Goal: Browse casually: Explore the website without a specific task or goal

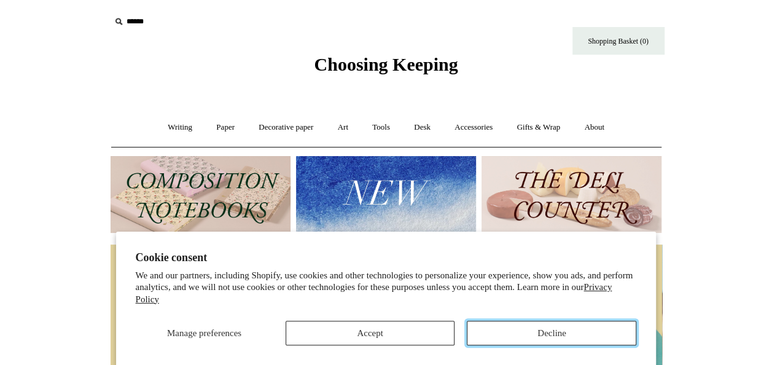
click at [521, 337] on button "Decline" at bounding box center [551, 332] width 169 height 25
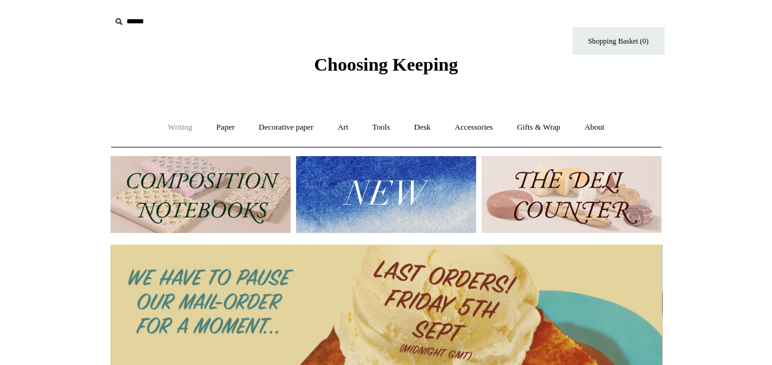
click at [166, 131] on link "Writing +" at bounding box center [180, 127] width 47 height 33
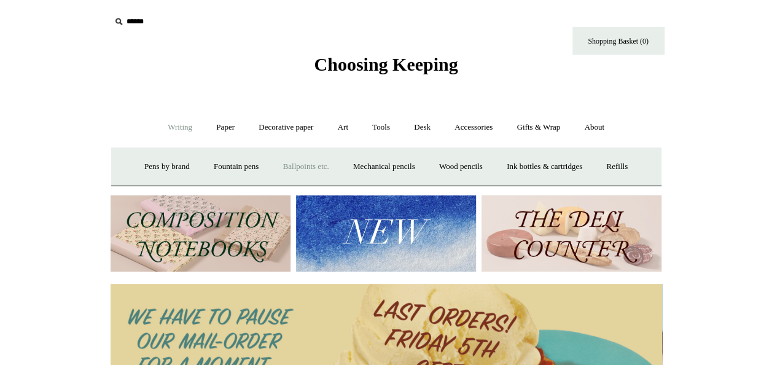
click at [309, 159] on link "Ballpoints etc. +" at bounding box center [306, 166] width 68 height 33
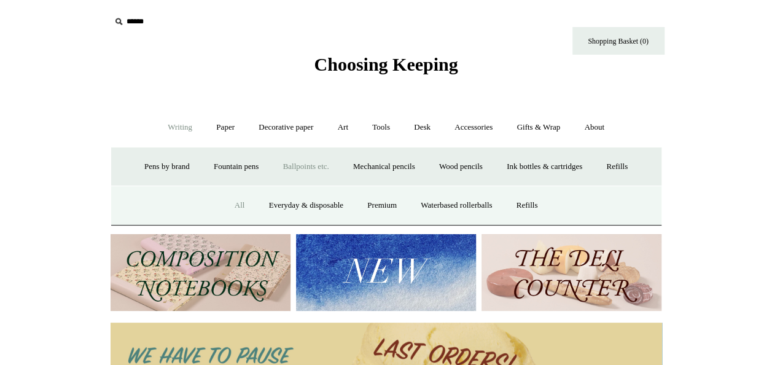
click at [235, 203] on link "All" at bounding box center [239, 205] width 33 height 33
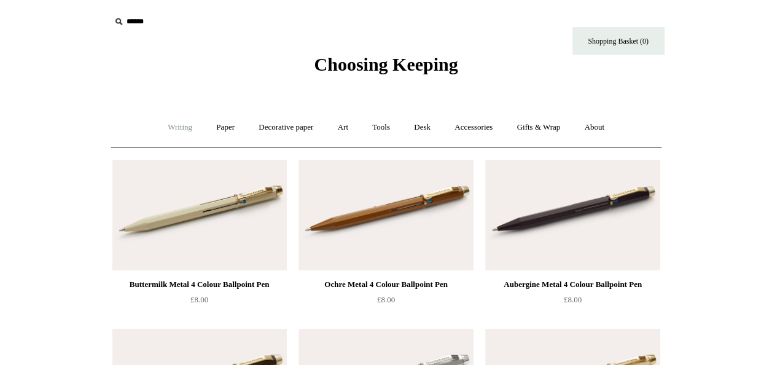
click at [171, 125] on link "Writing +" at bounding box center [180, 127] width 47 height 33
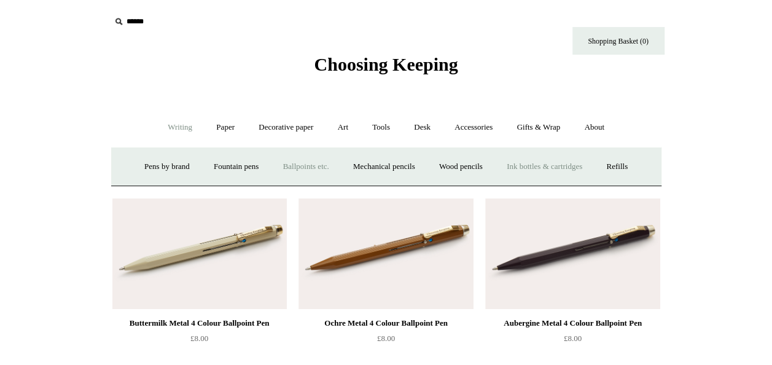
click at [505, 174] on link "Ink bottles & cartridges +" at bounding box center [544, 166] width 98 height 33
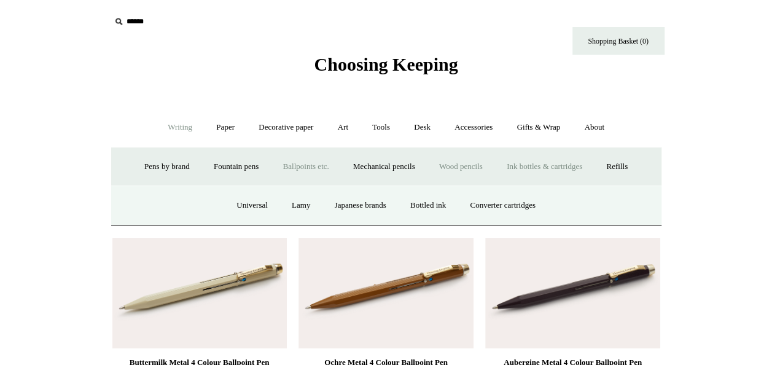
click at [468, 161] on link "Wood pencils +" at bounding box center [461, 166] width 66 height 33
click at [339, 200] on link "Coloured pencils" at bounding box center [340, 205] width 76 height 33
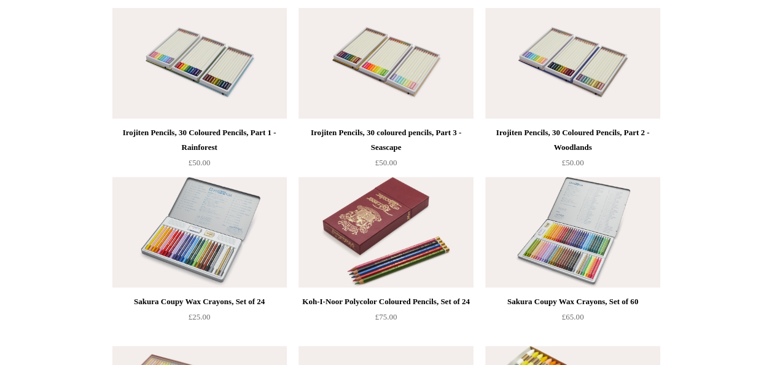
scroll to position [196, 0]
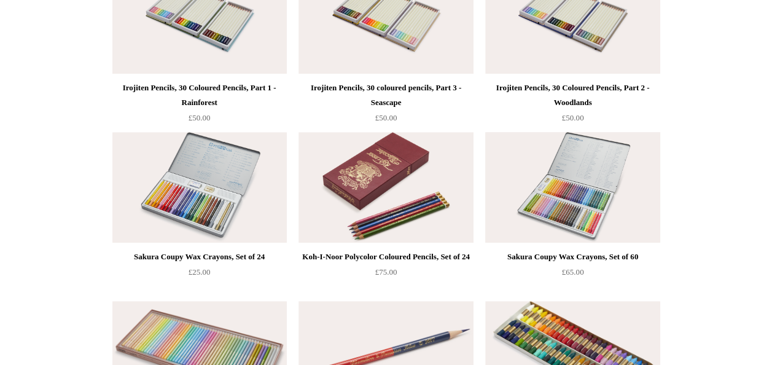
click at [587, 187] on img at bounding box center [572, 187] width 174 height 110
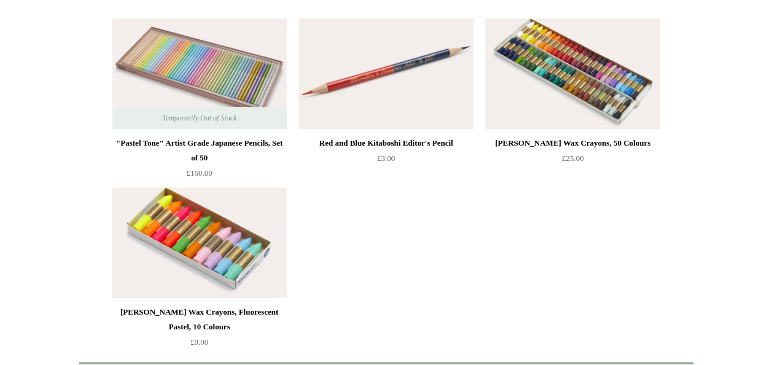
scroll to position [368, 0]
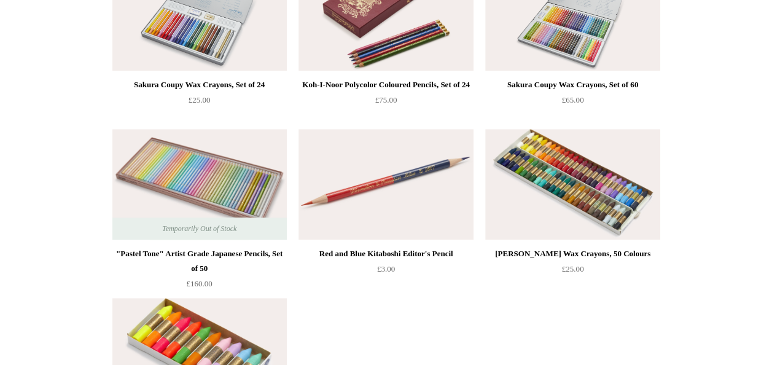
click at [176, 228] on span "Temporarily Out of Stock" at bounding box center [199, 228] width 99 height 22
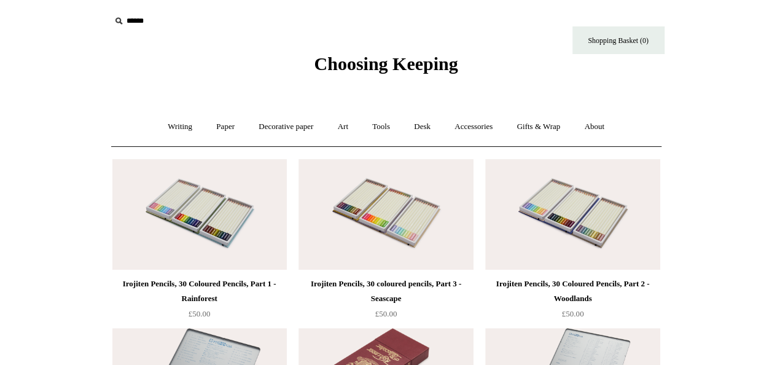
scroll to position [0, 0]
click at [224, 129] on link "Paper +" at bounding box center [225, 127] width 41 height 33
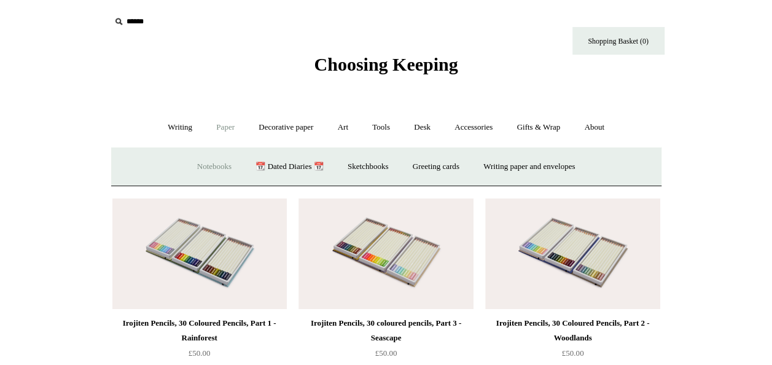
click at [197, 159] on link "Notebooks +" at bounding box center [214, 166] width 56 height 33
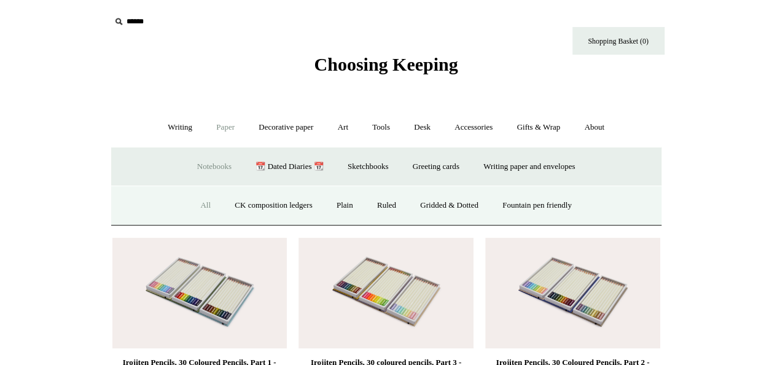
click at [190, 211] on link "All" at bounding box center [205, 205] width 33 height 33
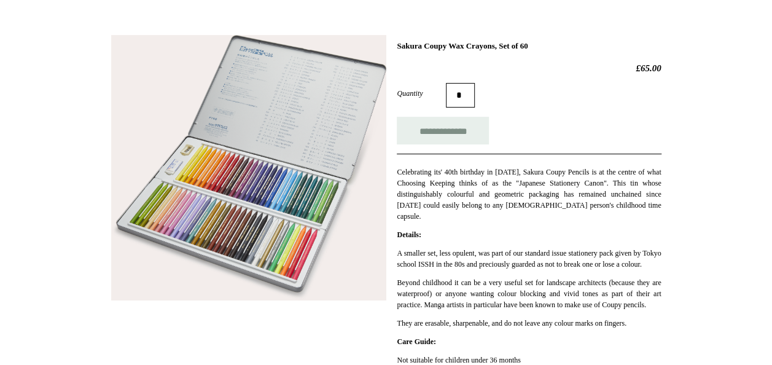
scroll to position [98, 0]
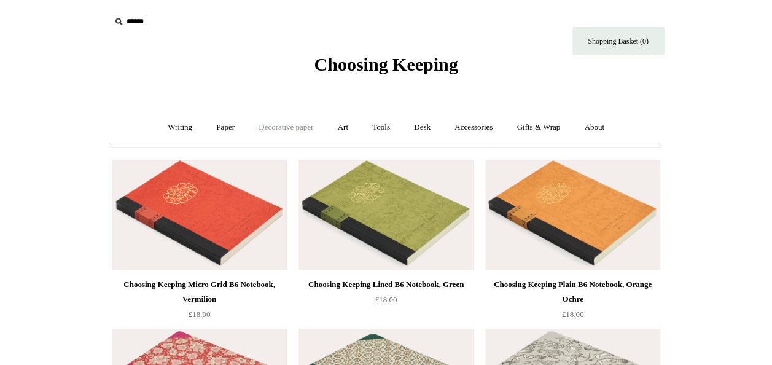
click at [281, 124] on link "Decorative paper +" at bounding box center [285, 127] width 77 height 33
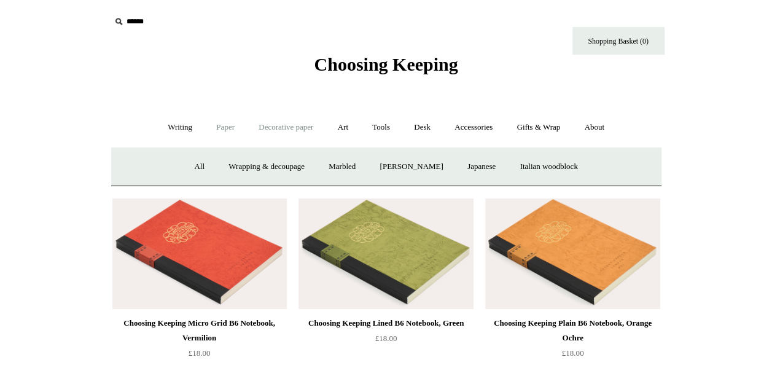
click at [223, 126] on link "Paper +" at bounding box center [225, 127] width 41 height 33
click at [287, 167] on link "📆 Dated Diaries 📆" at bounding box center [289, 166] width 90 height 33
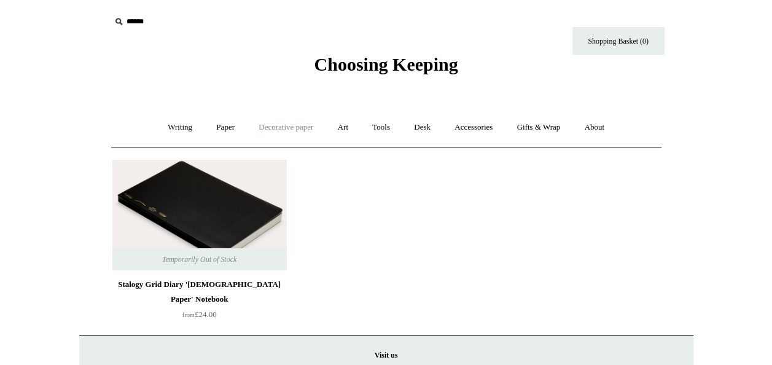
click at [284, 126] on link "Decorative paper +" at bounding box center [285, 127] width 77 height 33
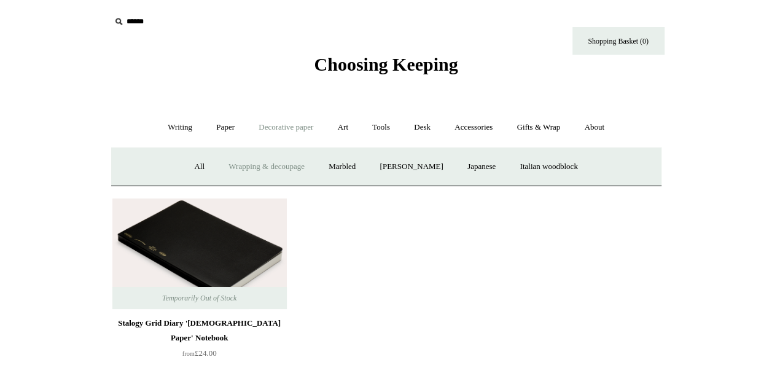
click at [252, 172] on link "Wrapping & decoupage" at bounding box center [266, 166] width 98 height 33
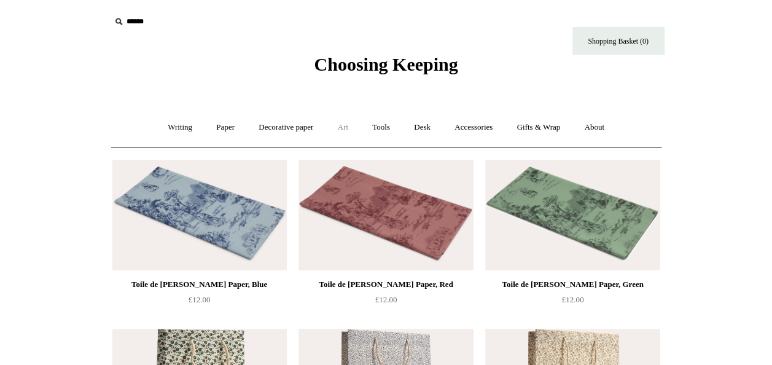
click at [344, 125] on link "Art +" at bounding box center [343, 127] width 33 height 33
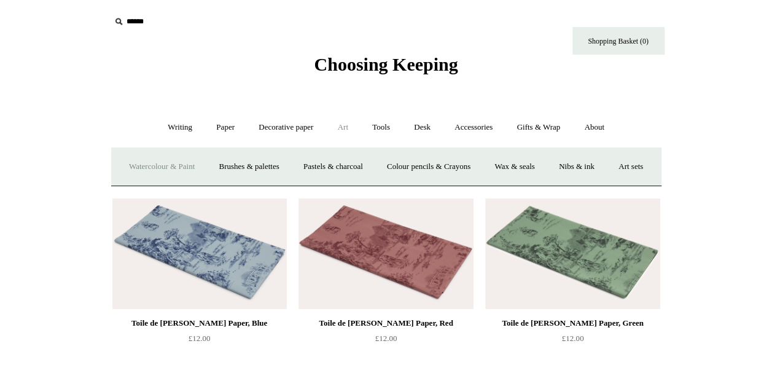
click at [177, 167] on link "Watercolour & Paint" at bounding box center [162, 166] width 88 height 33
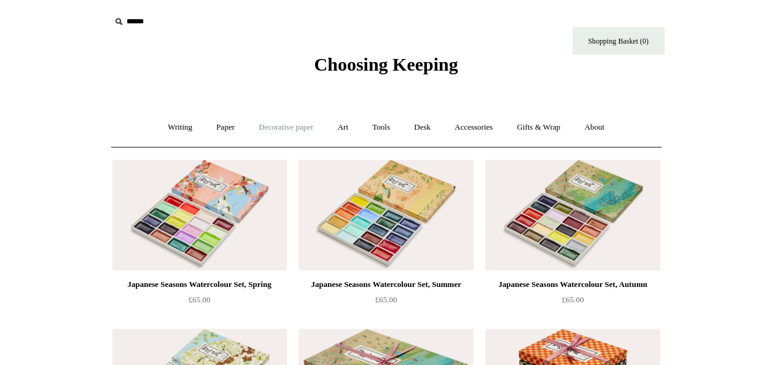
click at [269, 125] on link "Decorative paper +" at bounding box center [285, 127] width 77 height 33
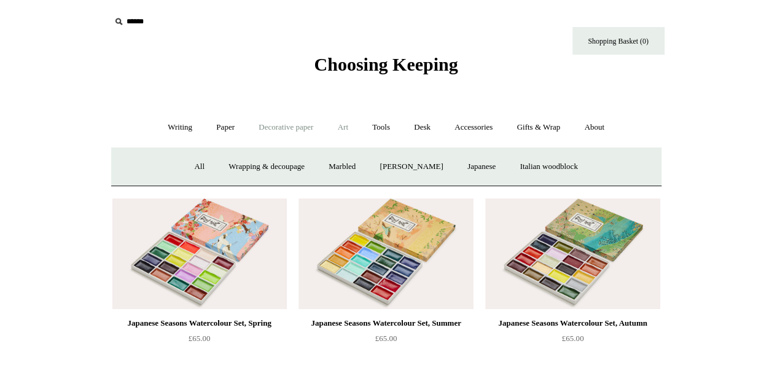
click at [336, 131] on link "Art +" at bounding box center [343, 127] width 33 height 33
click at [374, 168] on link "Pastels & charcoal" at bounding box center [333, 166] width 82 height 33
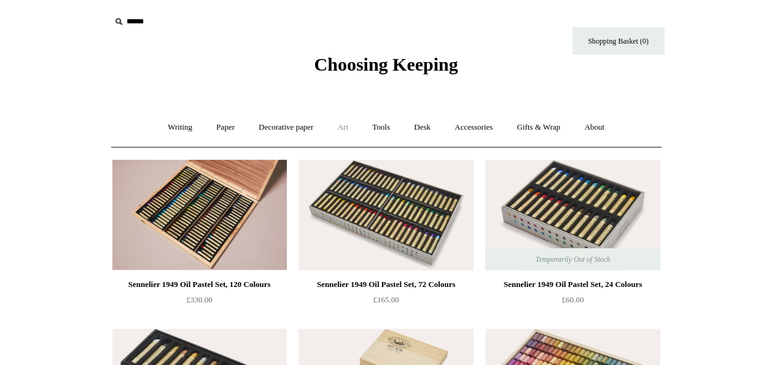
click at [347, 128] on link "Art +" at bounding box center [343, 127] width 33 height 33
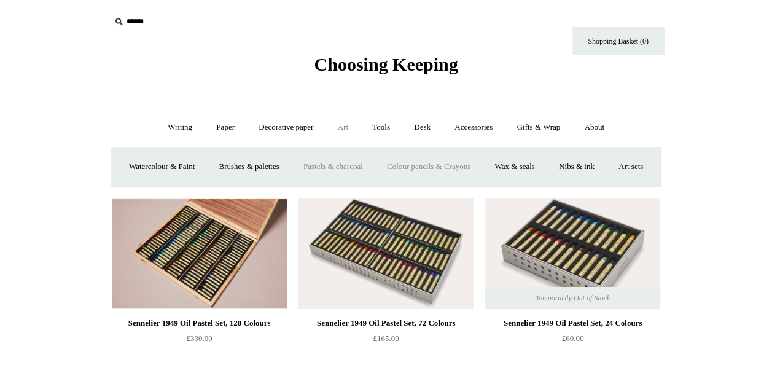
click at [466, 161] on link "Colour pencils & Crayons" at bounding box center [429, 166] width 106 height 33
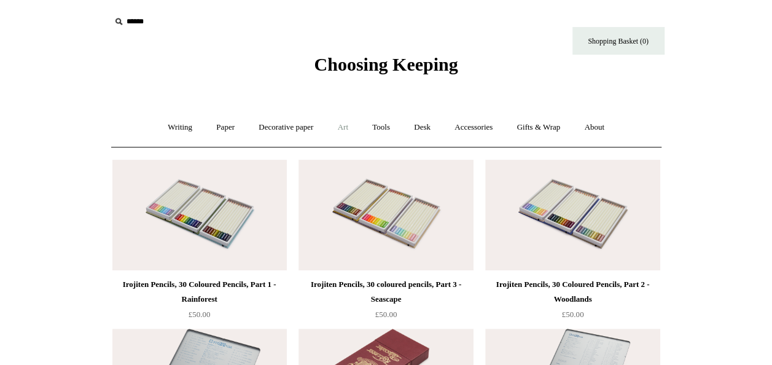
click at [352, 125] on link "Art +" at bounding box center [343, 127] width 33 height 33
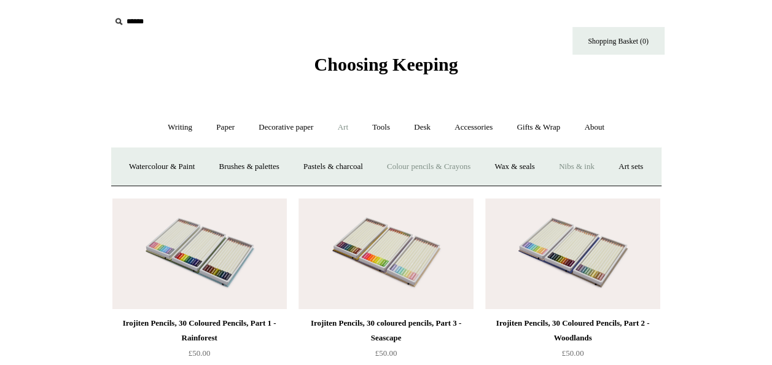
click at [588, 164] on link "Nibs & ink" at bounding box center [577, 166] width 58 height 33
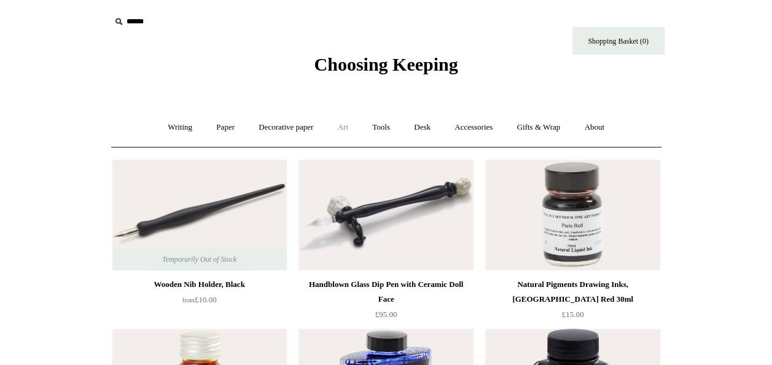
click at [351, 128] on link "Art +" at bounding box center [343, 127] width 33 height 33
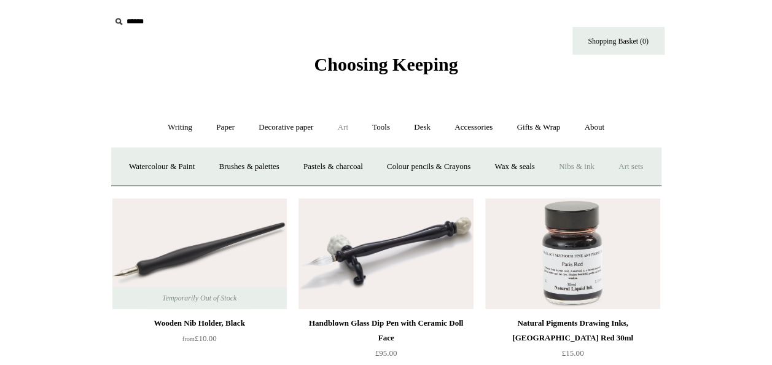
click at [607, 183] on link "Art sets" at bounding box center [630, 166] width 47 height 33
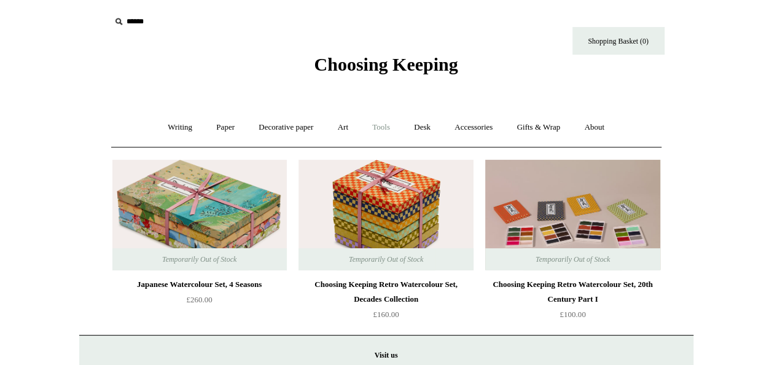
click at [374, 117] on link "Tools +" at bounding box center [381, 127] width 40 height 33
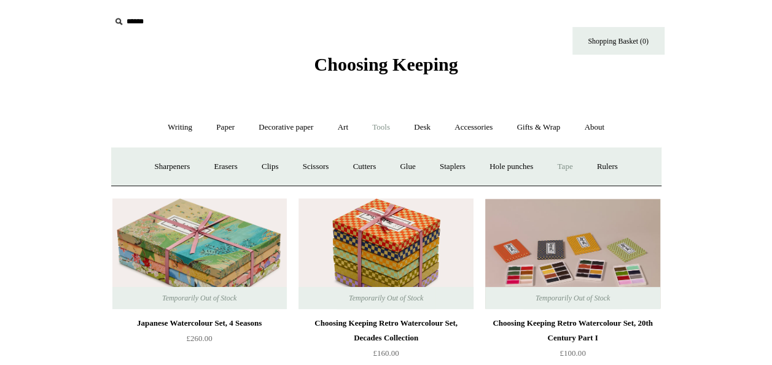
click at [572, 164] on link "Tape +" at bounding box center [564, 166] width 37 height 33
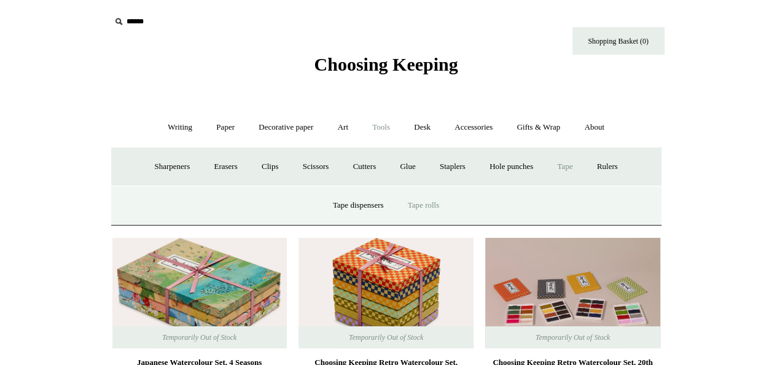
click at [425, 204] on link "Tape rolls" at bounding box center [423, 205] width 53 height 33
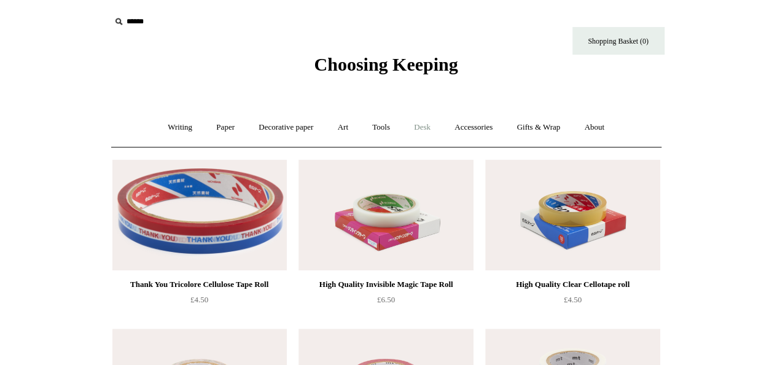
click at [432, 131] on link "Desk +" at bounding box center [422, 127] width 39 height 33
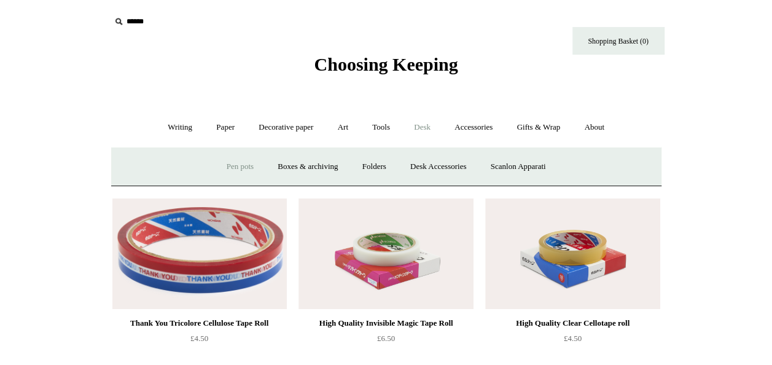
click at [237, 162] on link "Pen pots" at bounding box center [239, 166] width 49 height 33
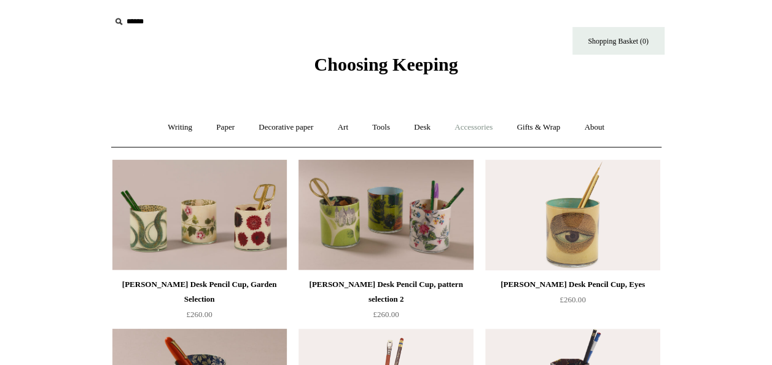
click at [470, 128] on link "Accessories +" at bounding box center [473, 127] width 60 height 33
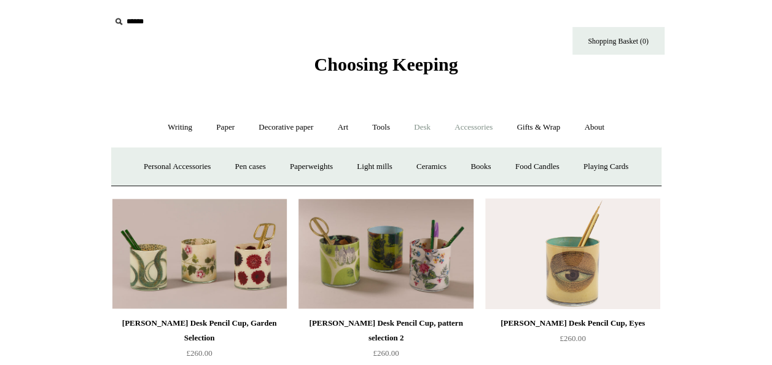
click at [435, 120] on link "Desk +" at bounding box center [422, 127] width 39 height 33
click at [374, 169] on link "Folders" at bounding box center [374, 166] width 46 height 33
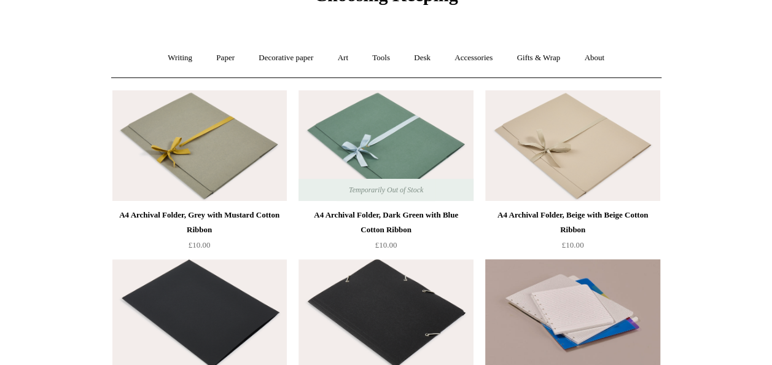
scroll to position [36, 0]
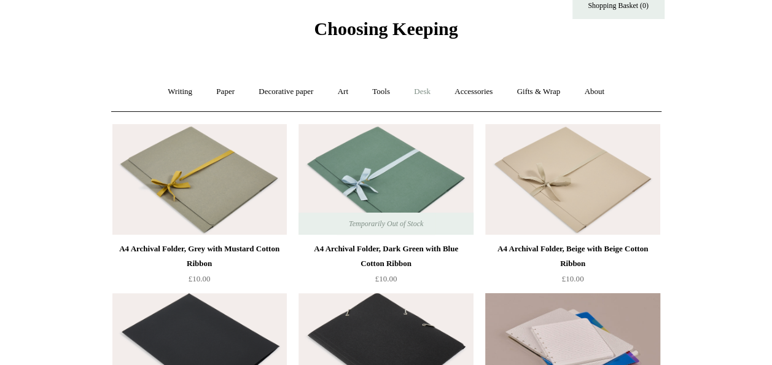
click at [417, 96] on link "Desk +" at bounding box center [422, 92] width 39 height 33
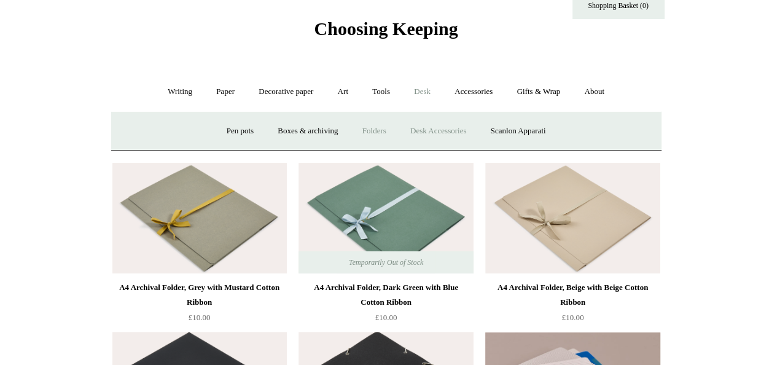
click at [443, 133] on link "Desk Accessories" at bounding box center [438, 131] width 78 height 33
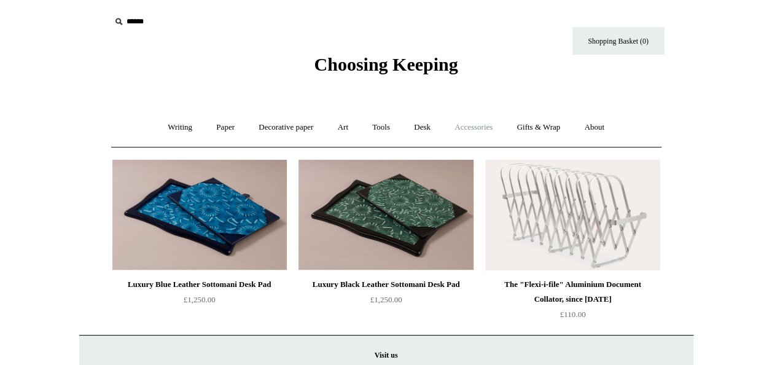
click at [494, 126] on link "Accessories +" at bounding box center [473, 127] width 60 height 33
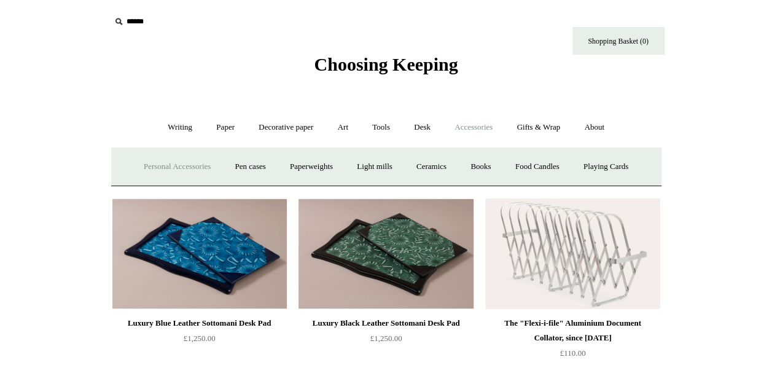
click at [181, 166] on link "Personal Accessories +" at bounding box center [177, 166] width 89 height 33
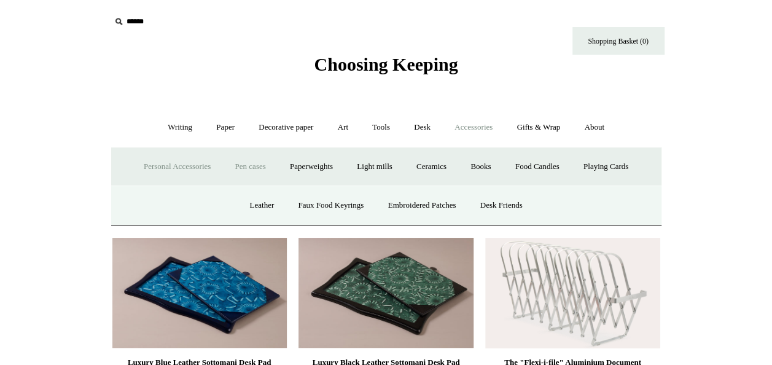
click at [241, 161] on link "Pen cases" at bounding box center [249, 166] width 53 height 33
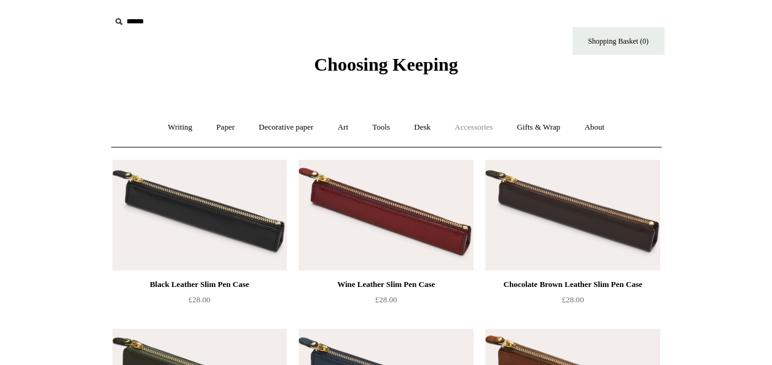
click at [459, 131] on link "Accessories +" at bounding box center [473, 127] width 60 height 33
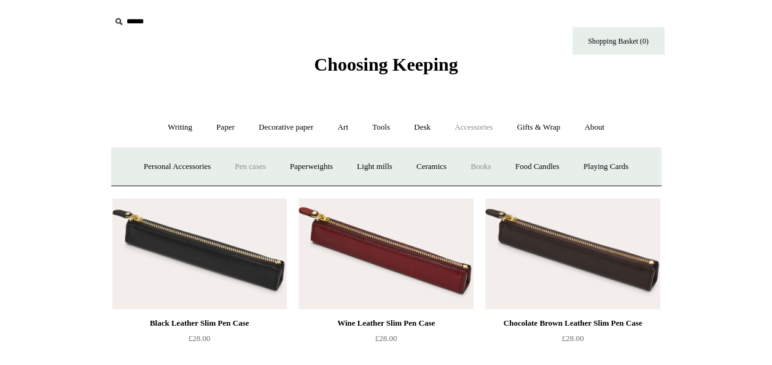
click at [491, 171] on link "Books" at bounding box center [480, 166] width 42 height 33
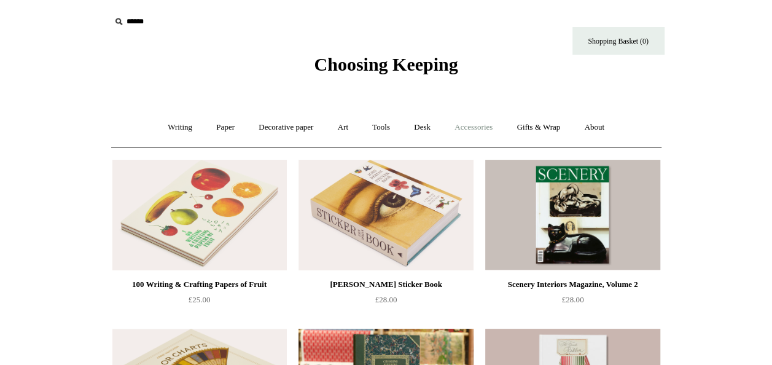
click at [474, 130] on link "Accessories +" at bounding box center [473, 127] width 60 height 33
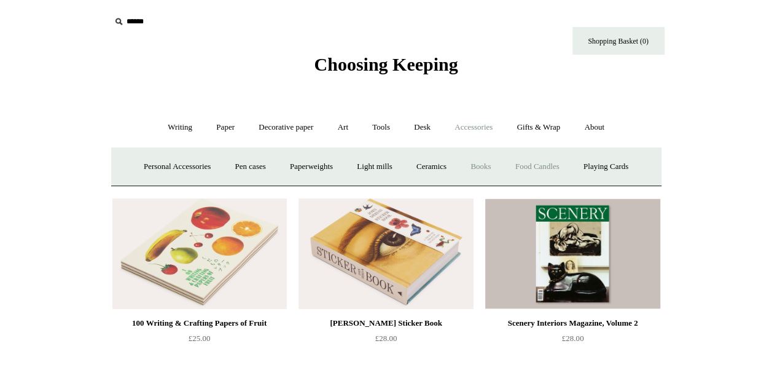
click at [556, 169] on link "Food Candles" at bounding box center [537, 166] width 66 height 33
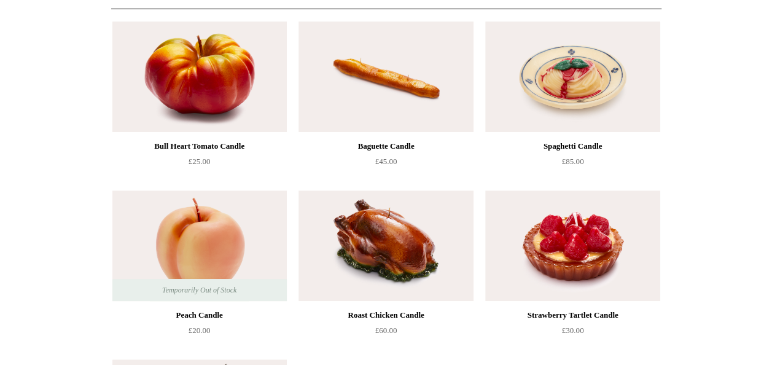
scroll to position [98, 0]
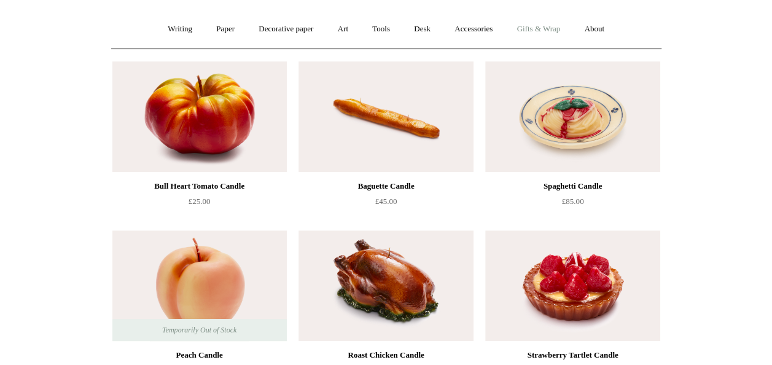
click at [545, 28] on link "Gifts & Wrap +" at bounding box center [538, 29] width 66 height 33
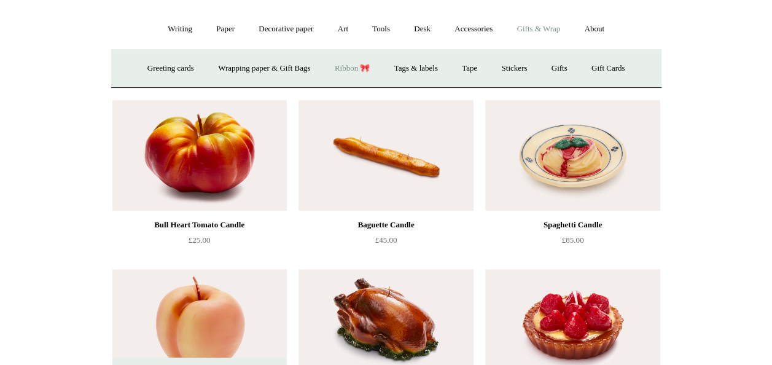
click at [360, 70] on link "Ribbon 🎀" at bounding box center [353, 68] width 58 height 33
